Goal: Task Accomplishment & Management: Use online tool/utility

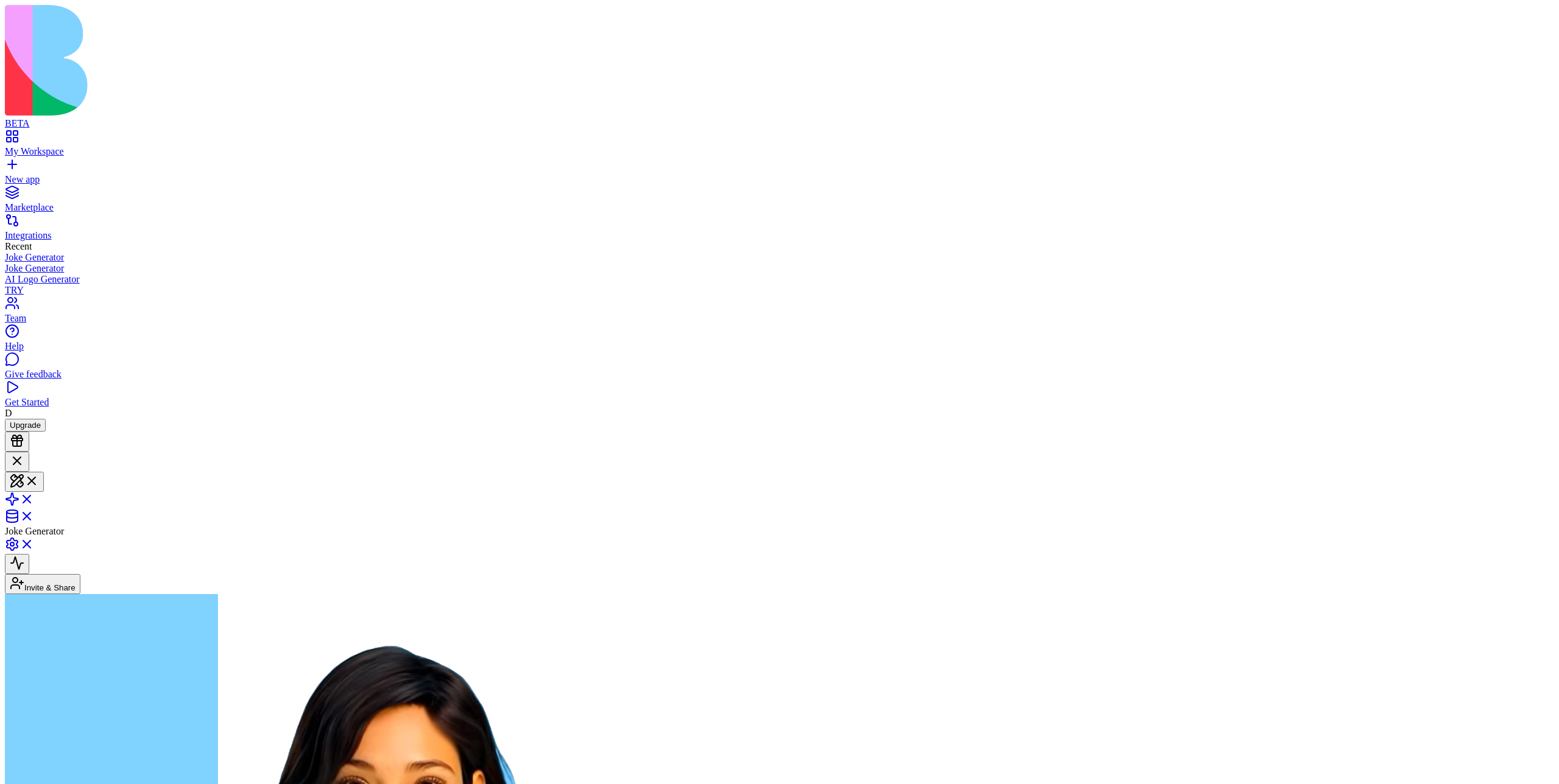
scroll to position [92, 0]
